Goal: Transaction & Acquisition: Purchase product/service

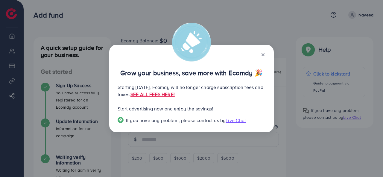
click at [262, 55] on icon at bounding box center [263, 54] width 5 height 5
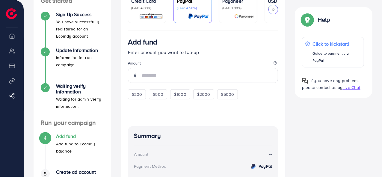
scroll to position [41, 0]
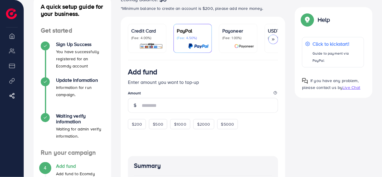
click at [274, 39] on icon at bounding box center [273, 39] width 4 height 4
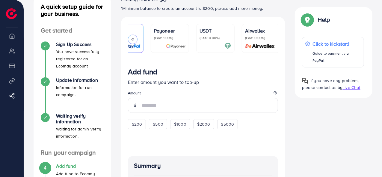
scroll to position [0, 70]
click at [207, 42] on div "USDT (Fee: 0.00%)" at bounding box center [214, 38] width 32 height 22
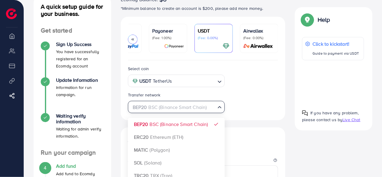
click at [201, 113] on div "BEP20 BSC (Binance Smart Chain) Loading..." at bounding box center [176, 107] width 97 height 12
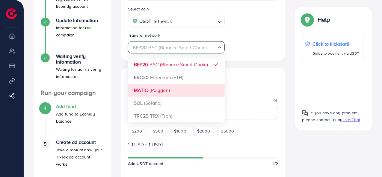
scroll to position [101, 0]
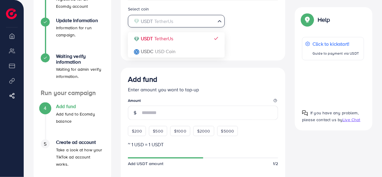
click at [200, 27] on div "USDT TetherUs Loading..." at bounding box center [176, 21] width 97 height 12
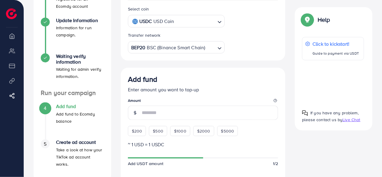
click at [184, 57] on div "Select coin USDC USD Coin Loading... USDT TetherUs USDC USD Coin Transfer netwo…" at bounding box center [203, 31] width 165 height 60
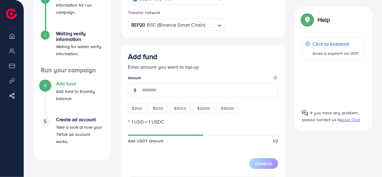
scroll to position [131, 0]
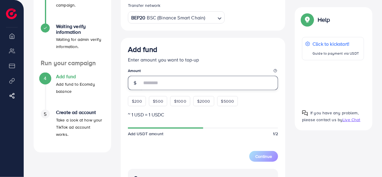
click at [163, 83] on input "number" at bounding box center [210, 83] width 136 height 14
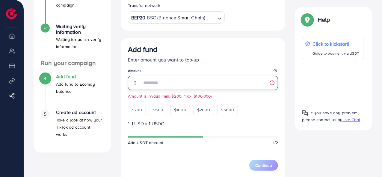
click at [199, 81] on input "**" at bounding box center [210, 83] width 136 height 14
click at [199, 80] on input "**" at bounding box center [210, 83] width 136 height 14
type input "**"
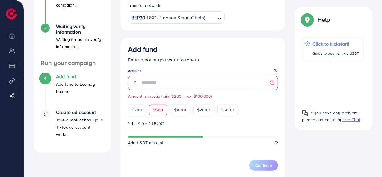
click at [149, 109] on div "$500" at bounding box center [158, 110] width 18 height 10
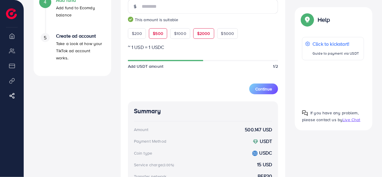
scroll to position [221, 0]
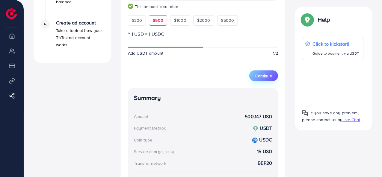
click at [267, 77] on span "Continue" at bounding box center [263, 76] width 17 height 6
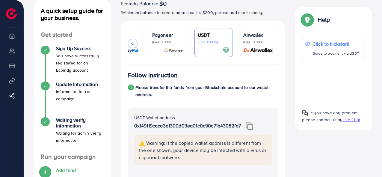
scroll to position [0, 0]
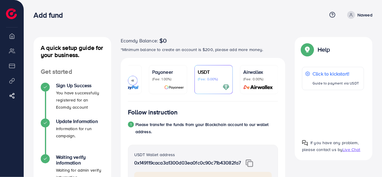
click at [217, 85] on div at bounding box center [214, 87] width 32 height 7
click at [216, 85] on div at bounding box center [214, 87] width 32 height 7
